Goal: Task Accomplishment & Management: Manage account settings

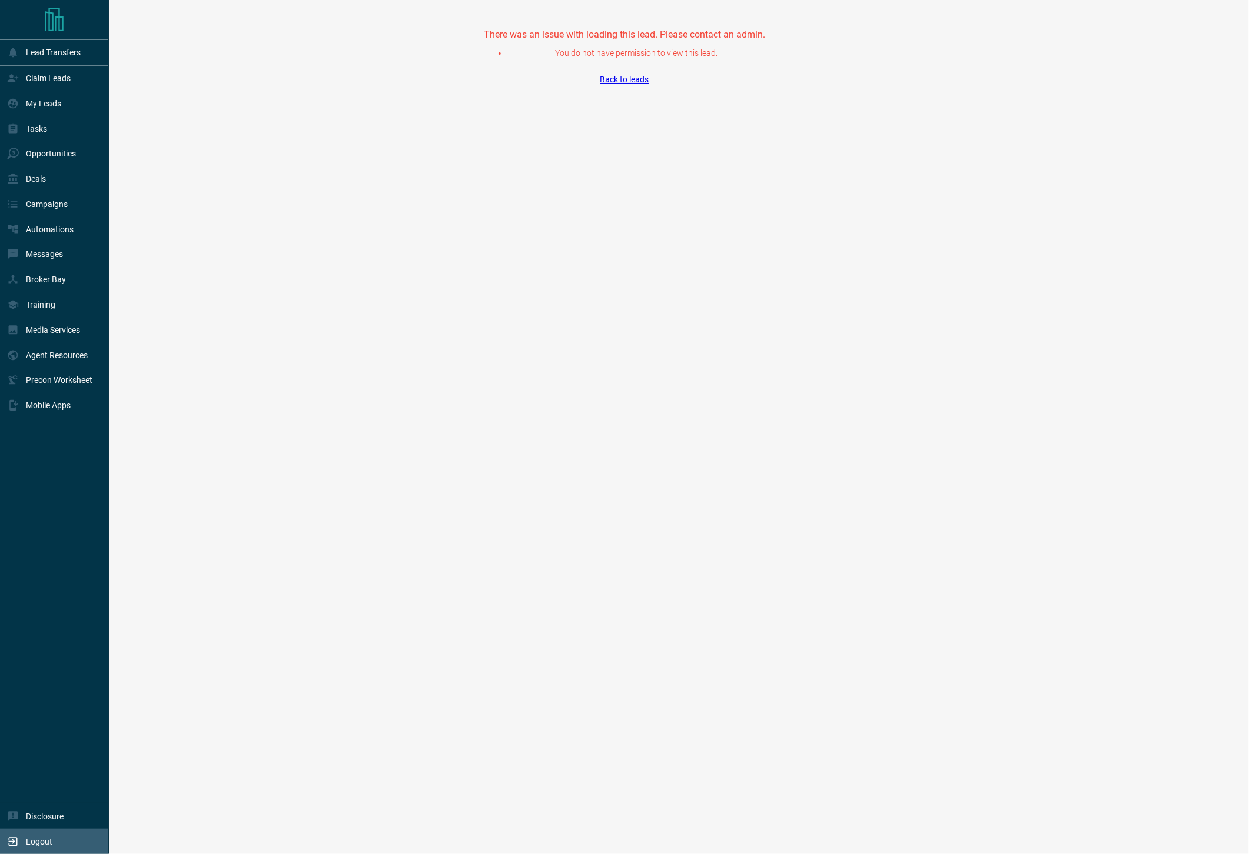
click at [19, 845] on div "Logout" at bounding box center [29, 841] width 45 height 19
